Goal: Transaction & Acquisition: Book appointment/travel/reservation

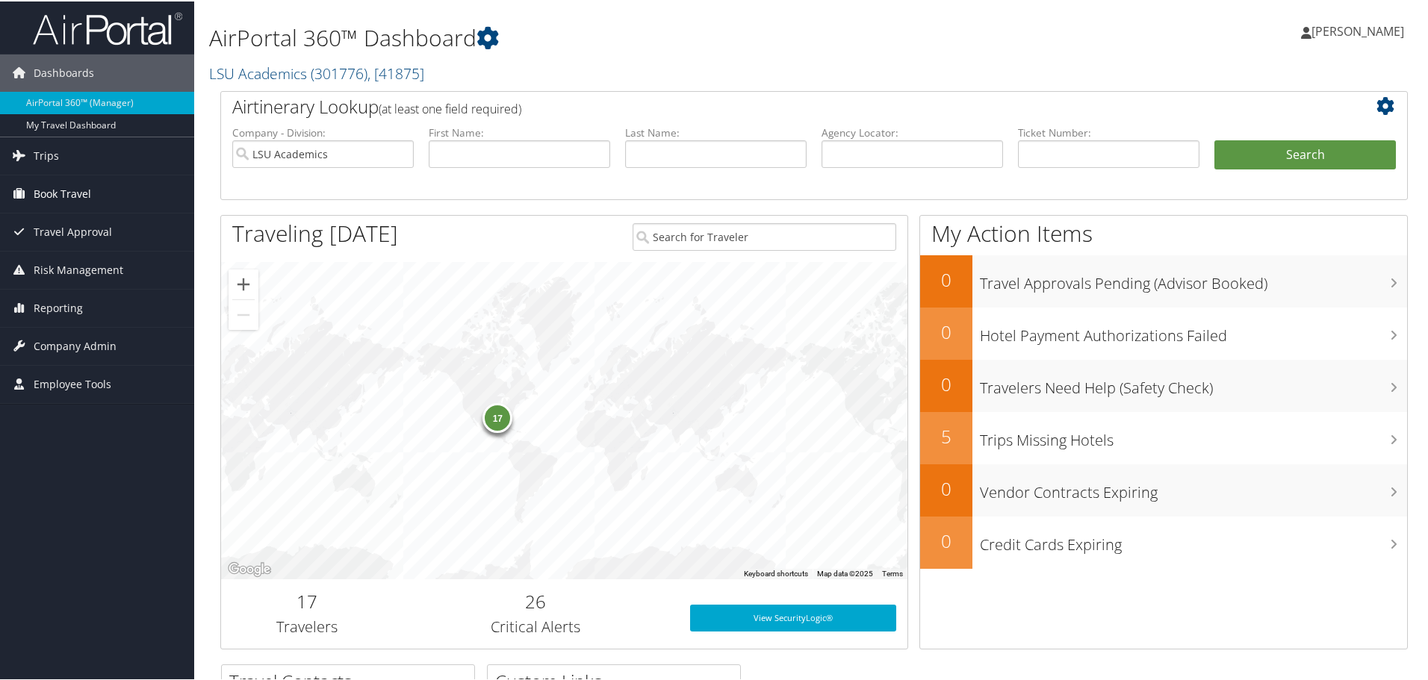
click at [62, 190] on span "Book Travel" at bounding box center [62, 192] width 57 height 37
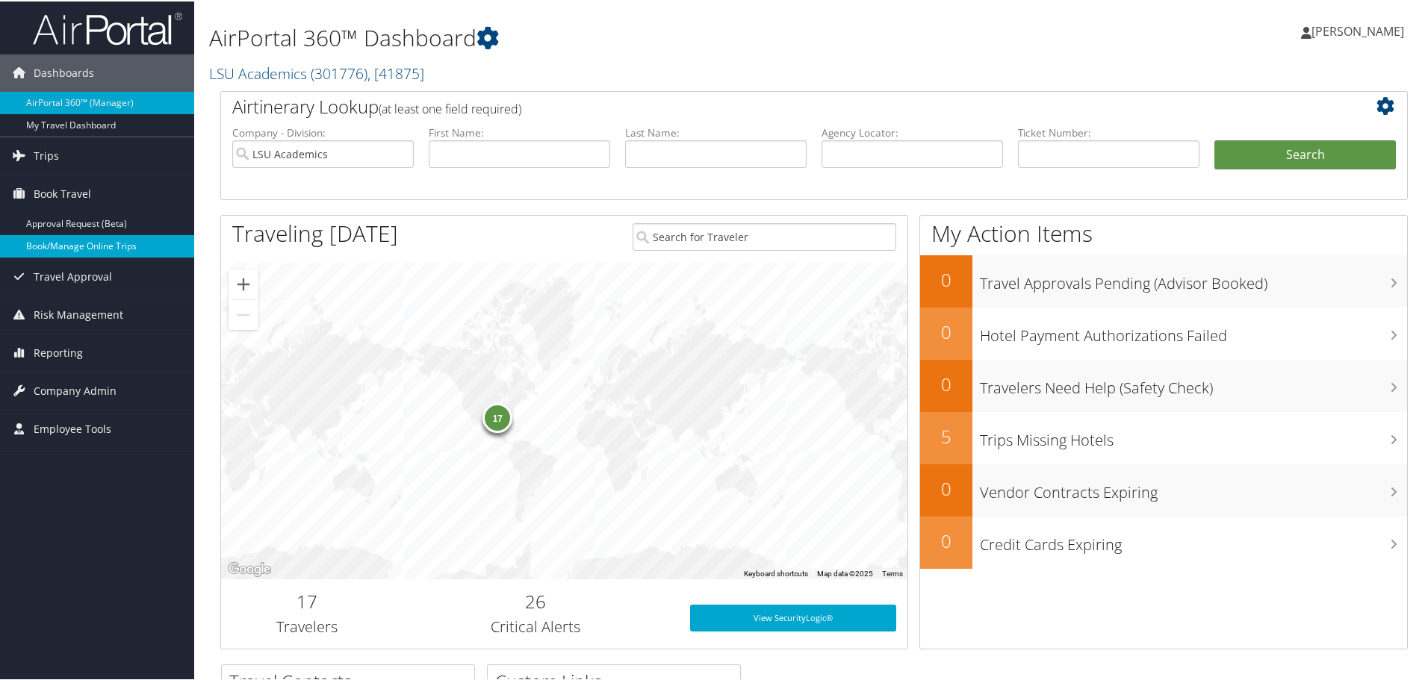
click at [63, 240] on link "Book/Manage Online Trips" at bounding box center [97, 245] width 194 height 22
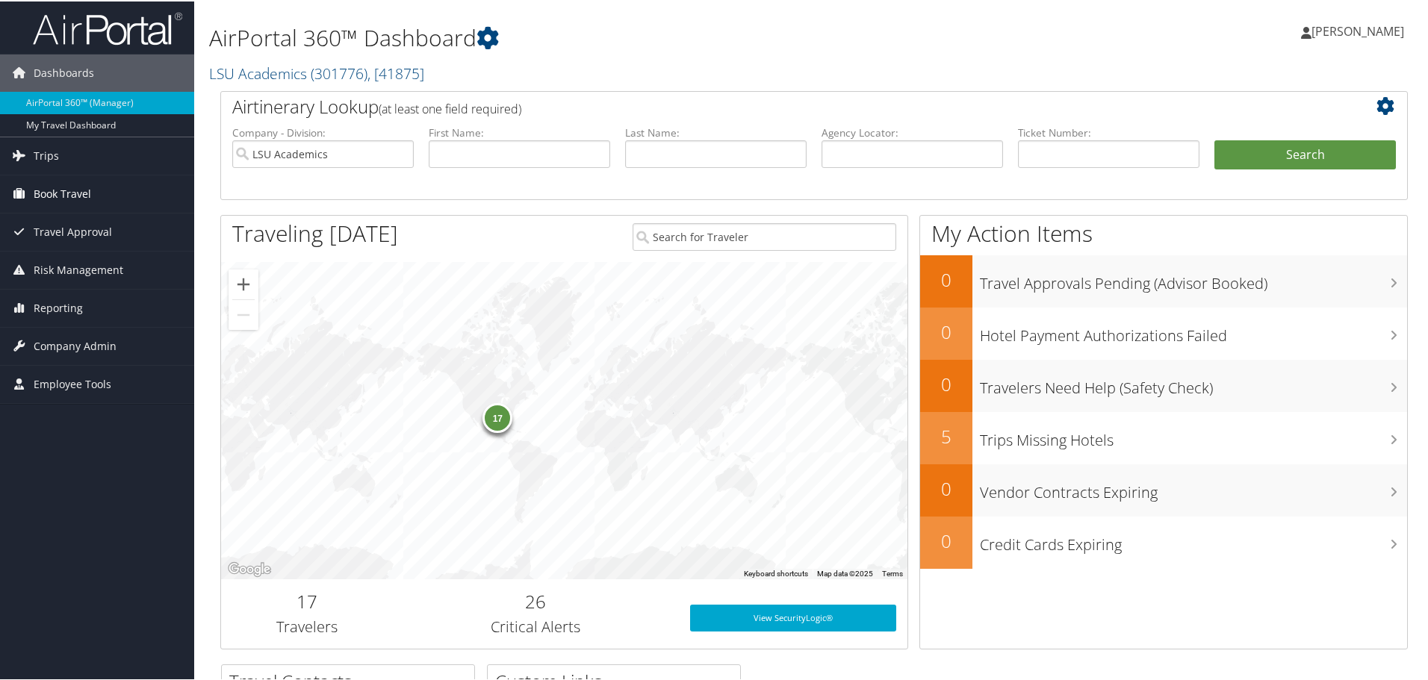
click at [94, 187] on link "Book Travel" at bounding box center [97, 192] width 194 height 37
click at [89, 256] on li "Book Travel Approval Request (Beta) Book/Manage Online Trips" at bounding box center [97, 215] width 194 height 83
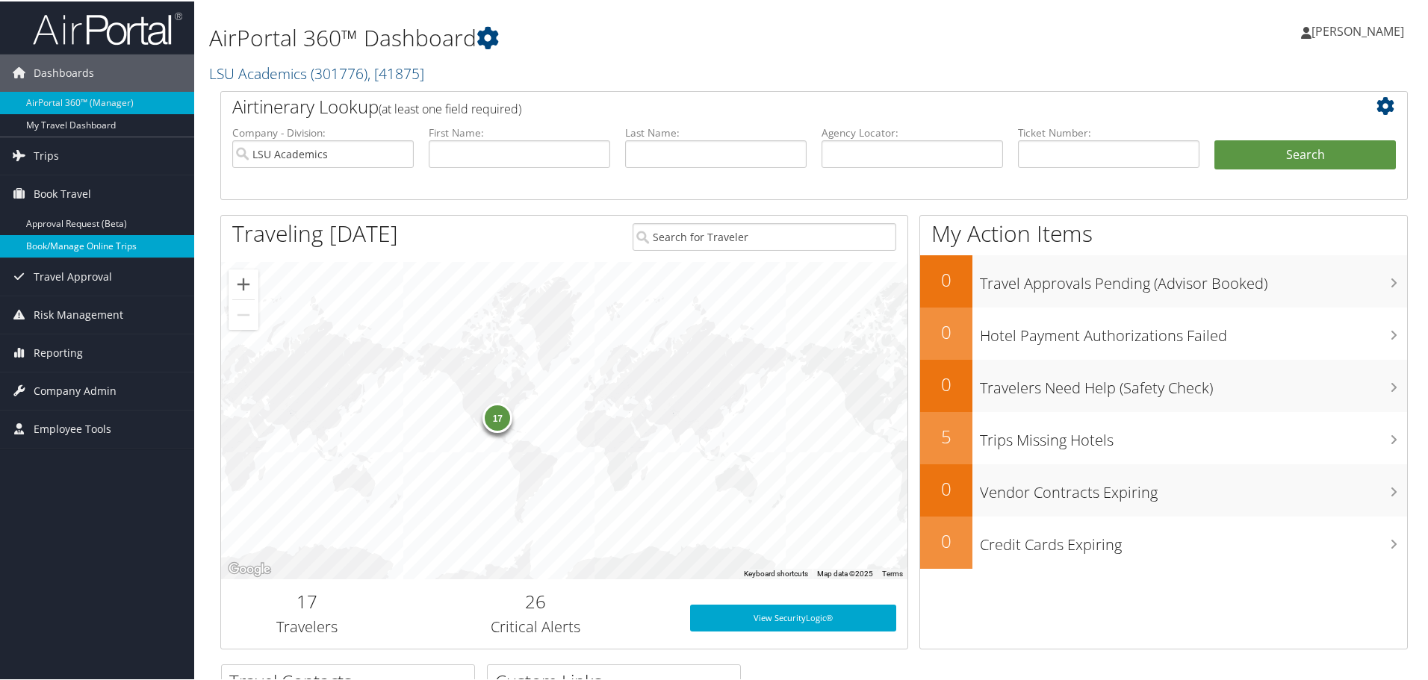
click at [92, 249] on link "Book/Manage Online Trips" at bounding box center [97, 245] width 194 height 22
